Goal: Information Seeking & Learning: Learn about a topic

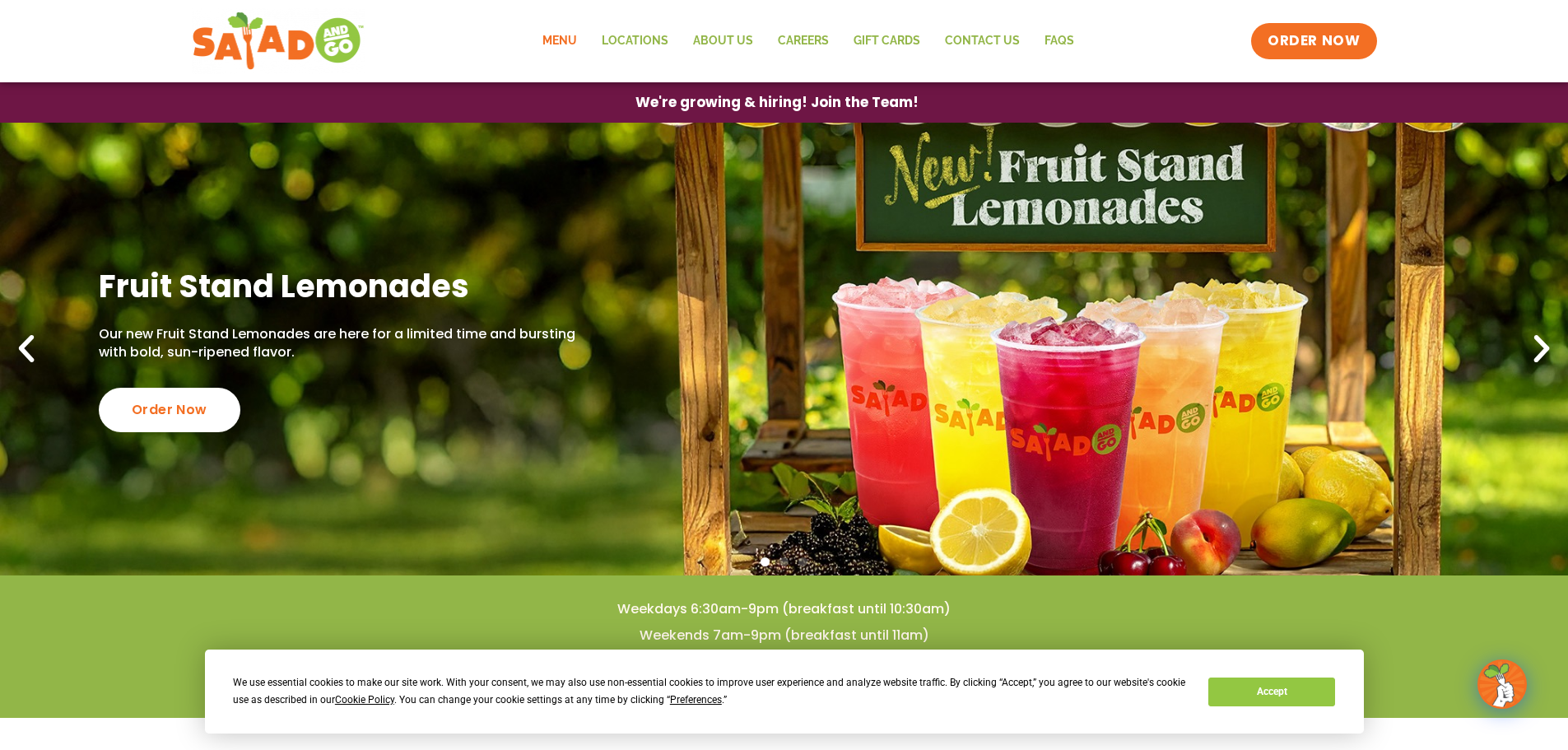
click at [590, 42] on link "Menu" at bounding box center [560, 41] width 59 height 38
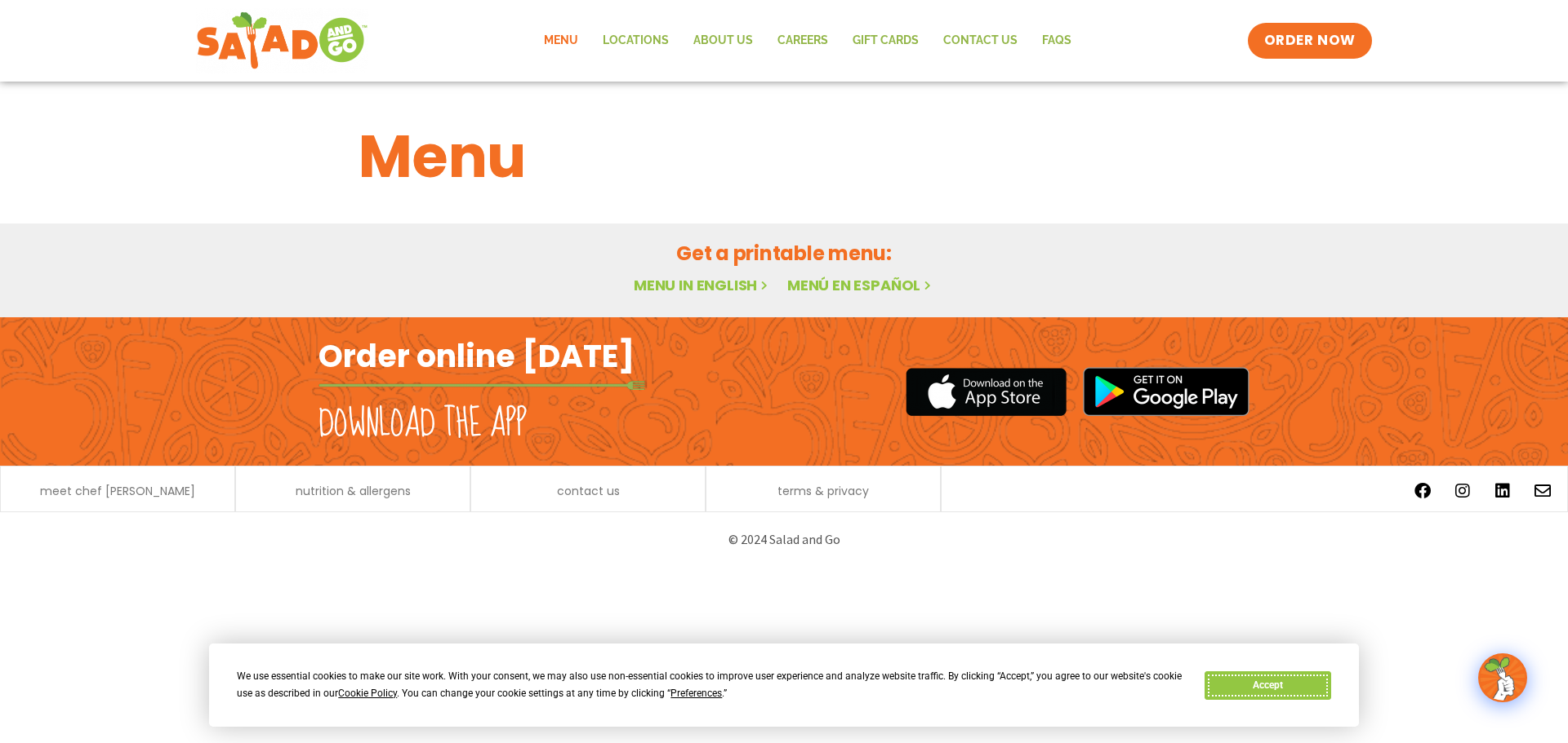
click at [1270, 695] on button "Accept" at bounding box center [1266, 686] width 125 height 29
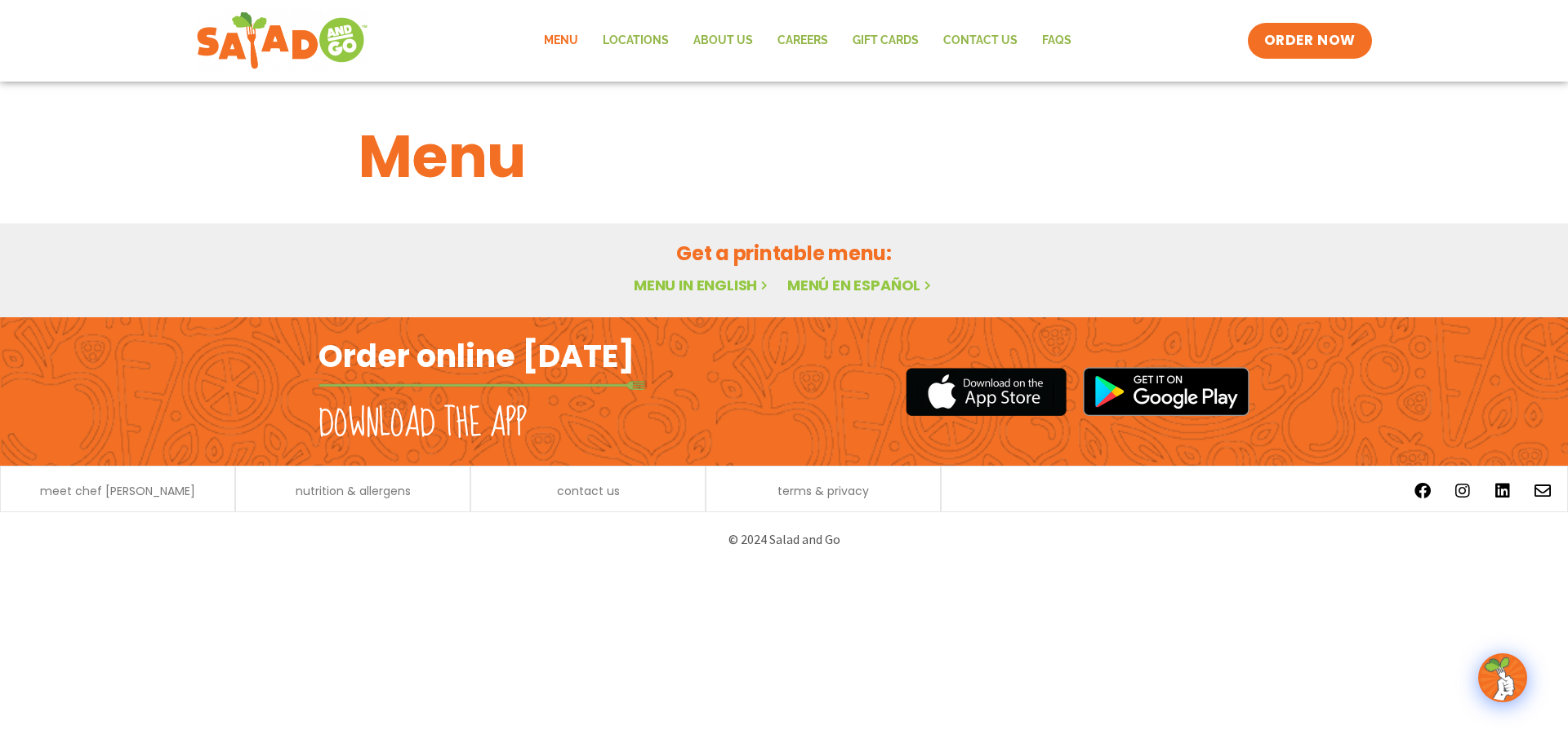
click at [675, 282] on link "Menu in English" at bounding box center [702, 285] width 137 height 20
